Goal: Go to known website: Go to known website

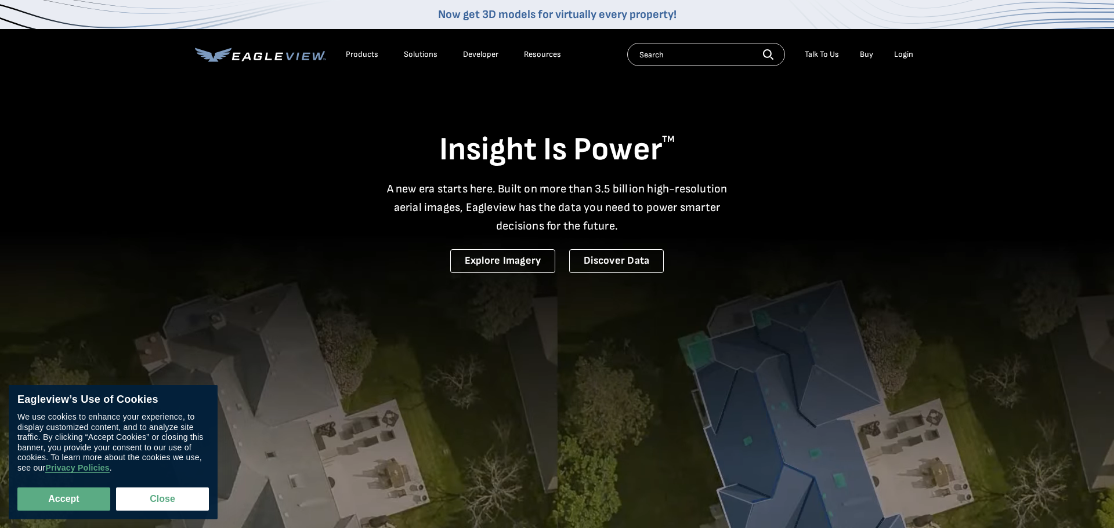
click at [904, 56] on div "Login" at bounding box center [903, 54] width 19 height 10
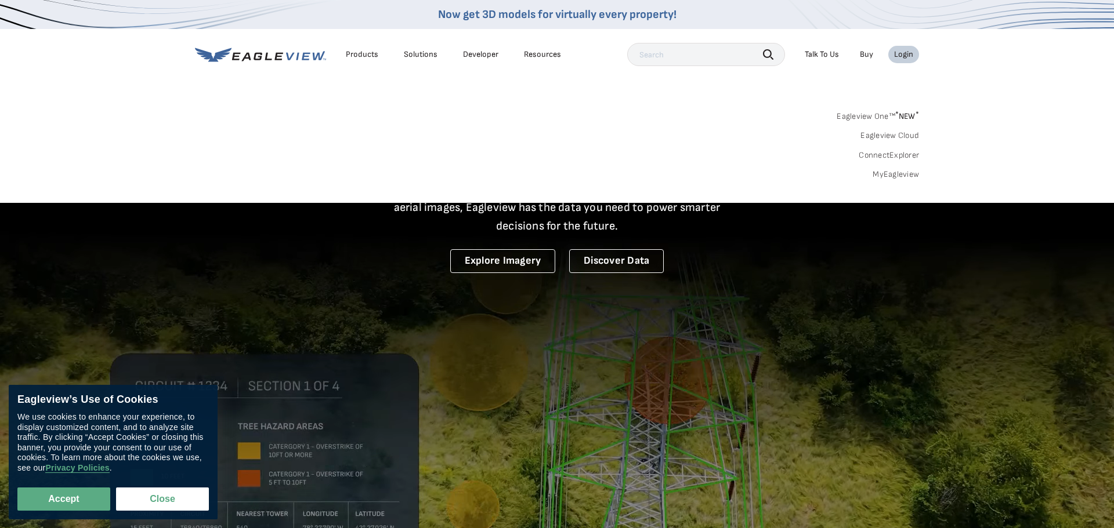
click at [904, 56] on div "Login" at bounding box center [903, 54] width 19 height 10
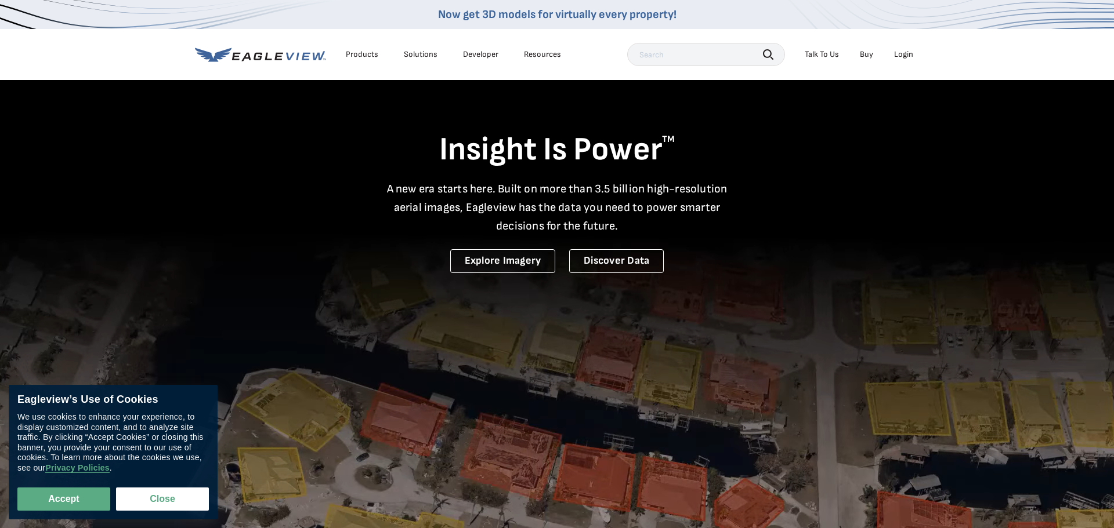
click at [904, 56] on div "Login" at bounding box center [903, 54] width 19 height 10
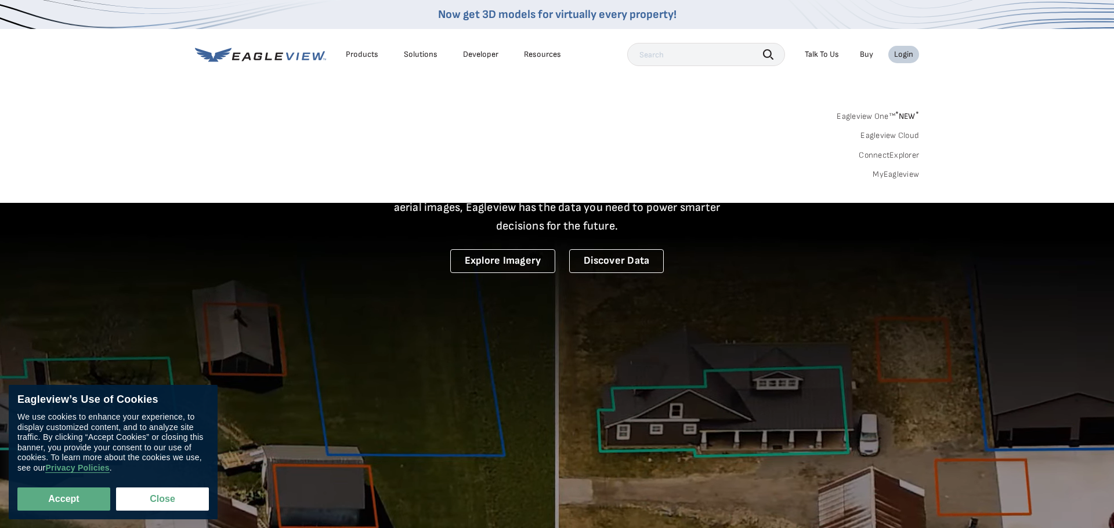
click at [897, 174] on link "MyEagleview" at bounding box center [895, 174] width 46 height 10
